Goal: Find specific page/section: Find specific page/section

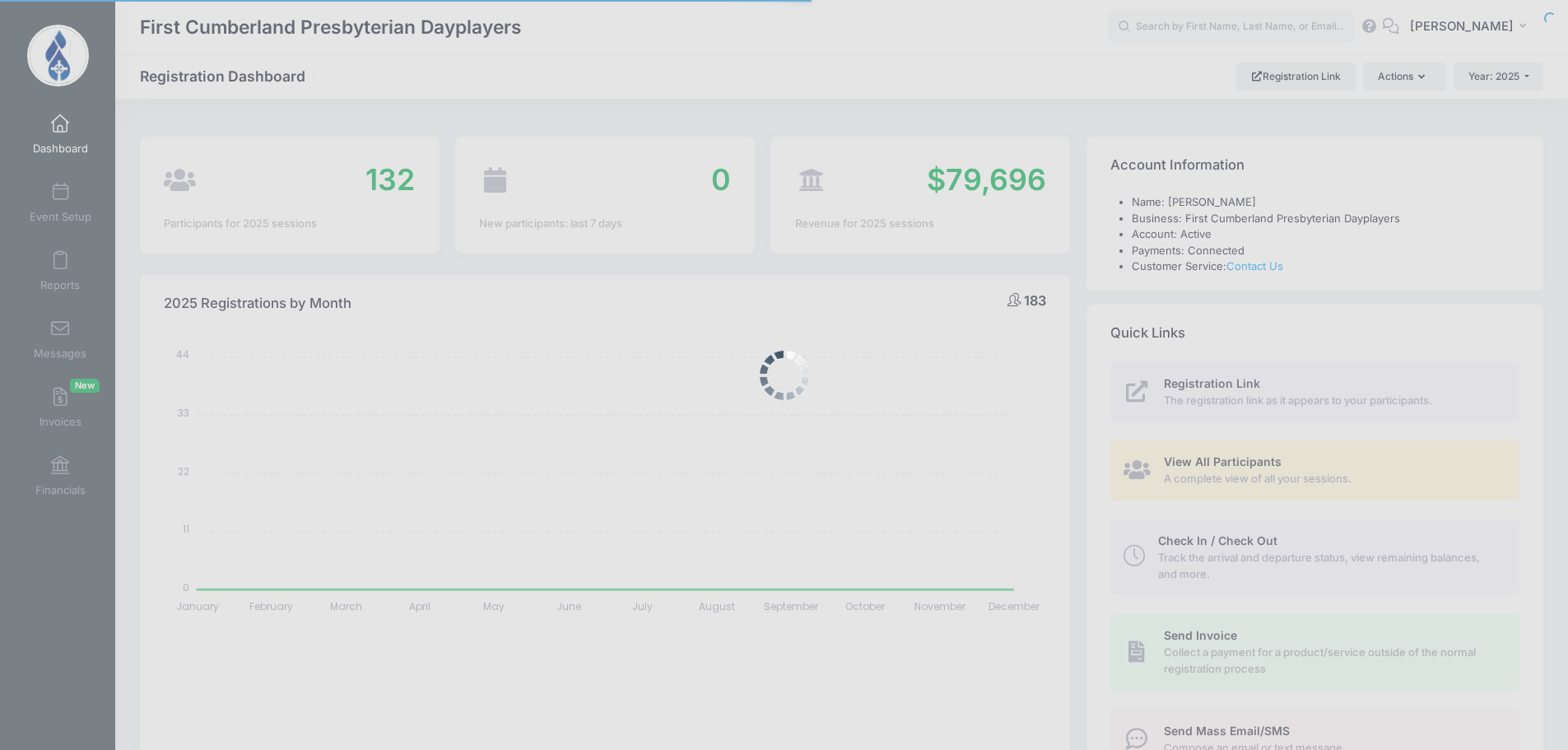
select select
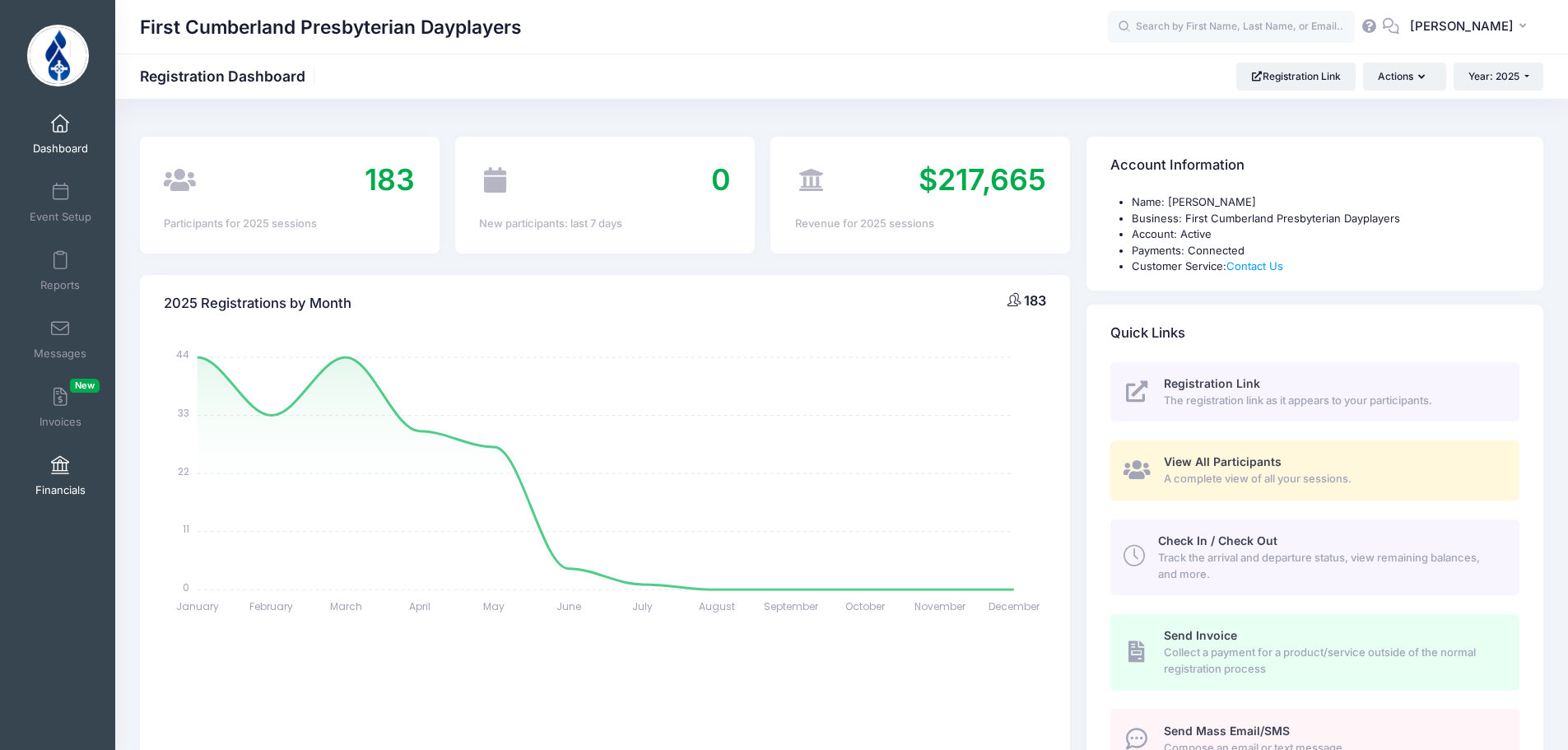
click at [60, 471] on span at bounding box center [60, 466] width 0 height 18
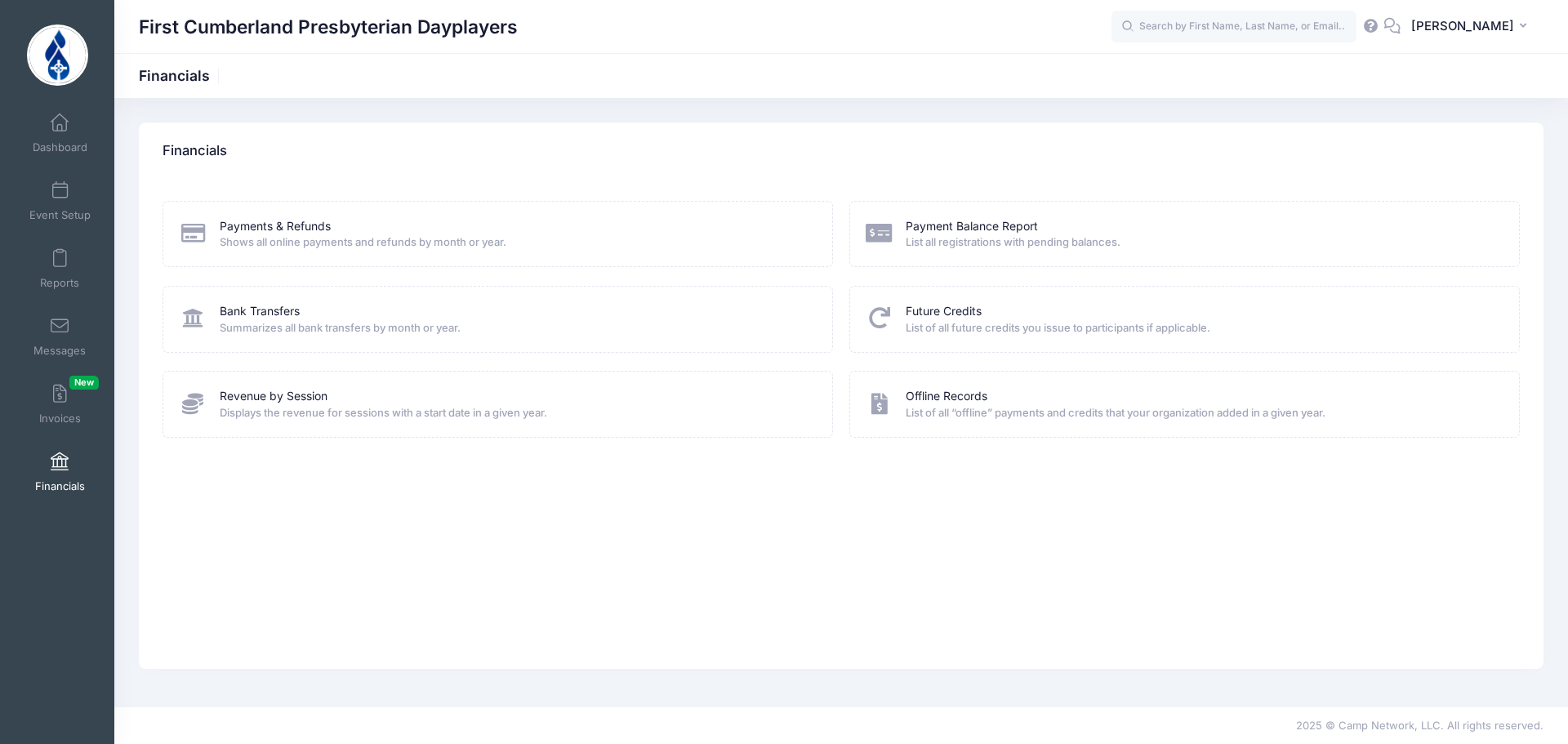
click at [279, 320] on span "Summarizes all bank transfers by month or year." at bounding box center [516, 328] width 592 height 16
click at [279, 316] on link "Bank Transfers" at bounding box center [259, 312] width 80 height 17
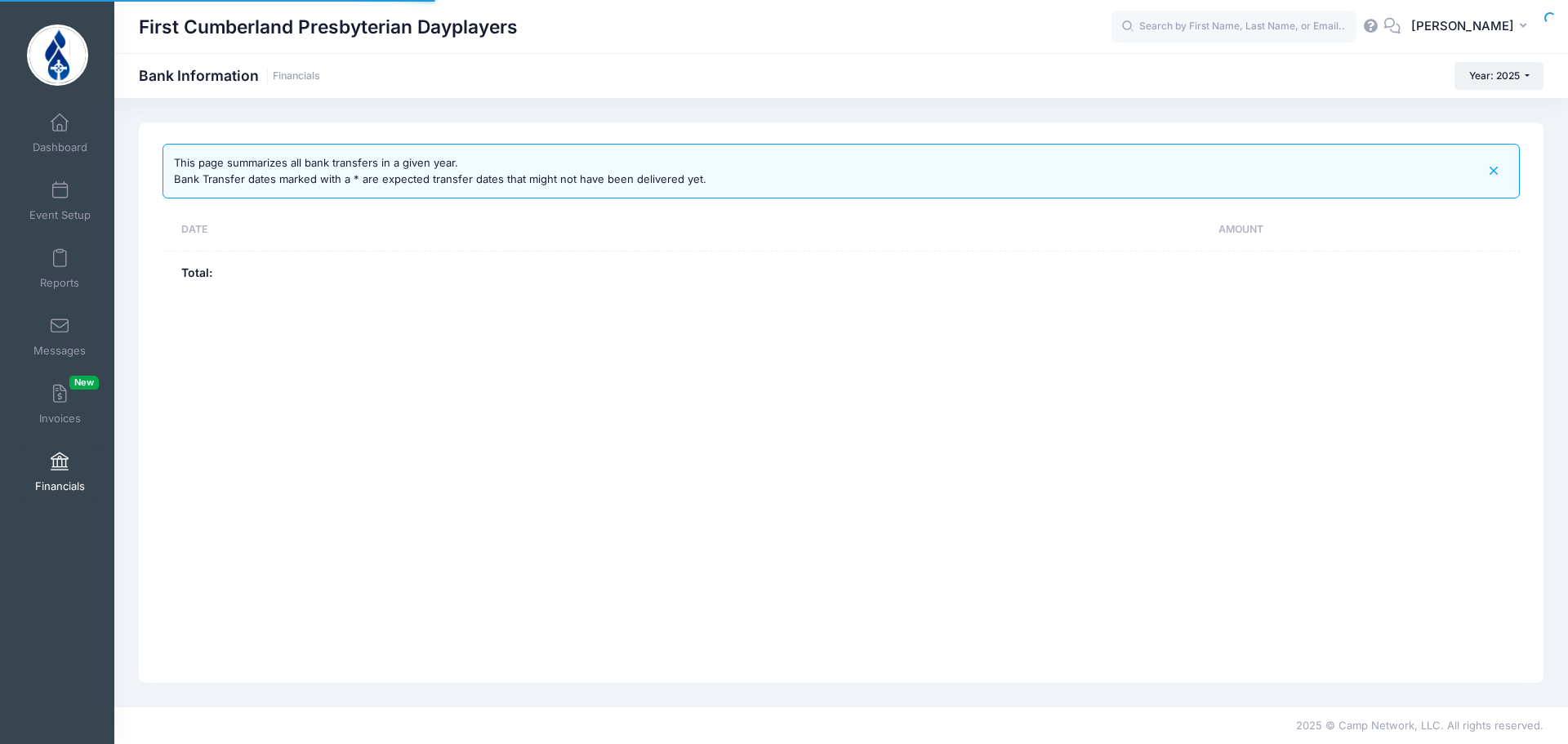
select select "10"
